Goal: Task Accomplishment & Management: Complete application form

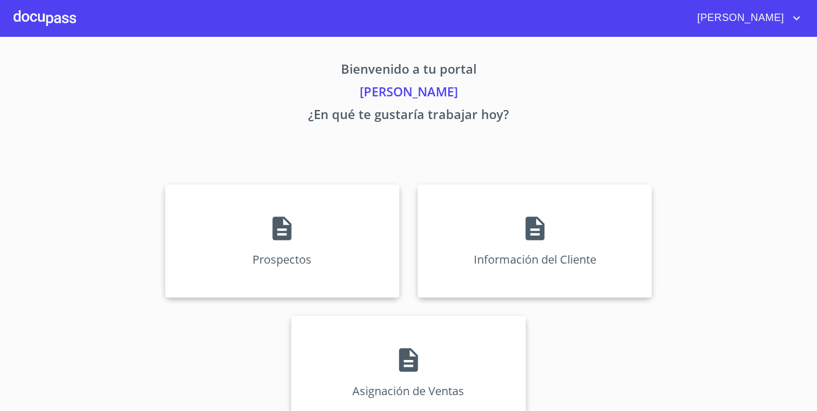
click at [519, 183] on div "Prospectos Información del Cliente Asignación de Ventas" at bounding box center [409, 306] width 704 height 263
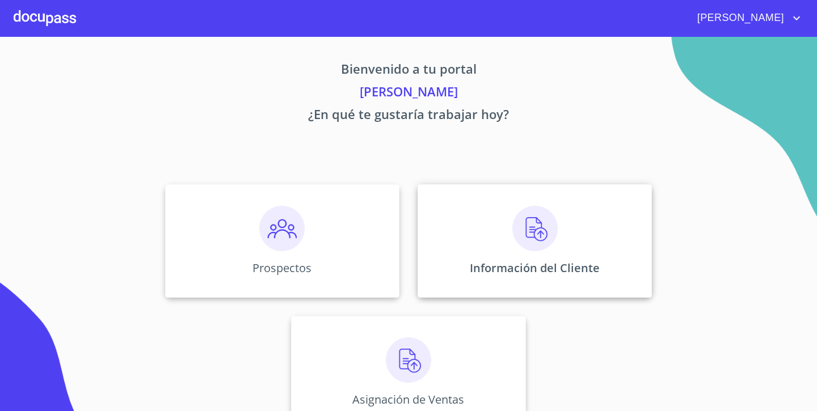
click at [503, 229] on div "Información del Cliente" at bounding box center [535, 241] width 234 height 114
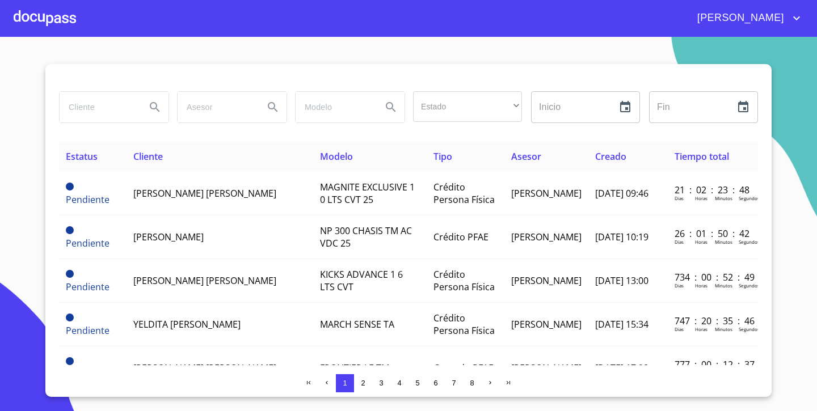
click at [123, 115] on input "search" at bounding box center [98, 107] width 77 height 31
type input "DEALTURA"
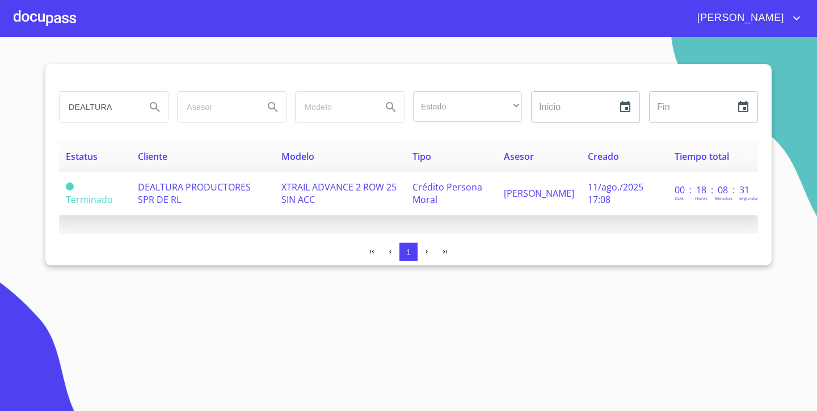
click at [131, 181] on td "DEALTURA PRODUCTORES SPR DE RL" at bounding box center [203, 194] width 144 height 44
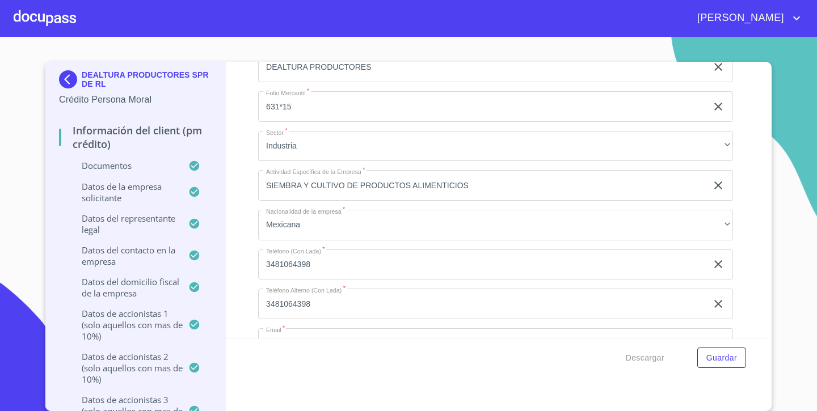
scroll to position [5955, 0]
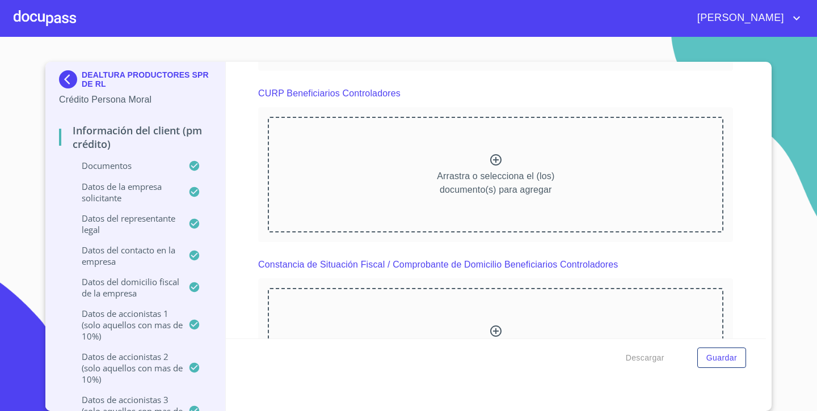
scroll to position [0, 0]
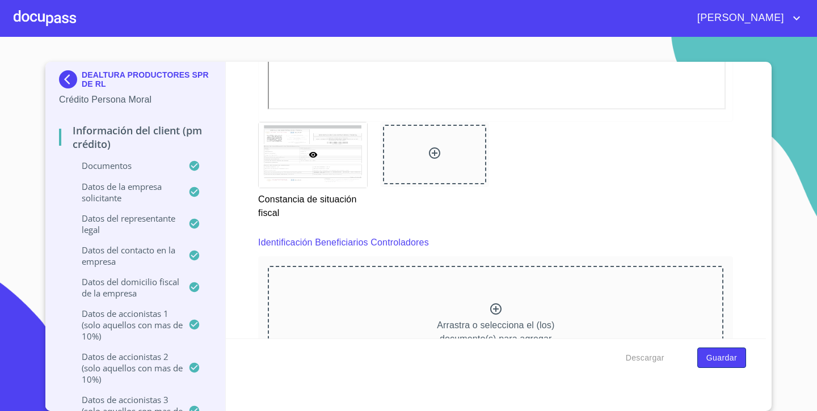
click at [737, 354] on button "Guardar" at bounding box center [722, 358] width 49 height 21
